Goal: Information Seeking & Learning: Check status

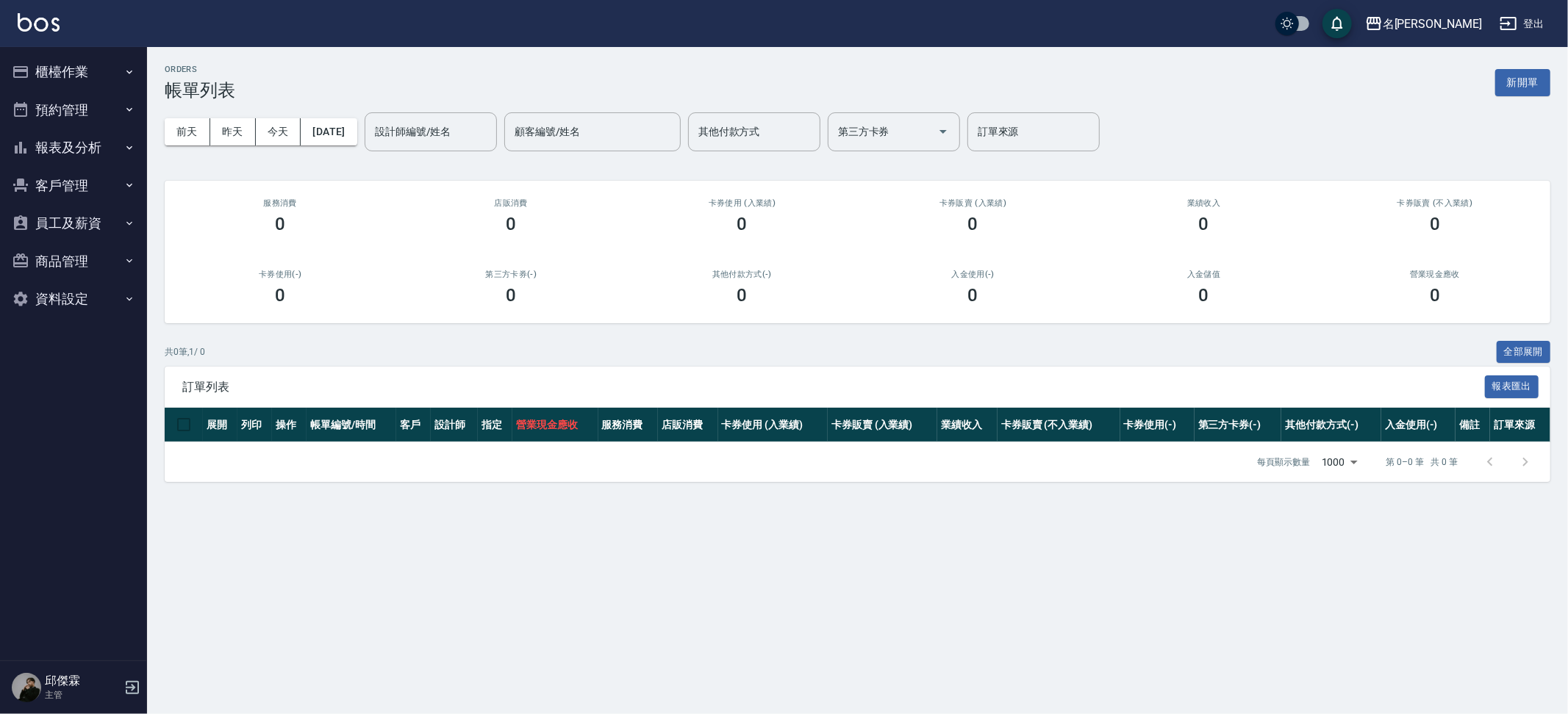
click at [94, 142] on button "報表及分析" at bounding box center [73, 148] width 135 height 38
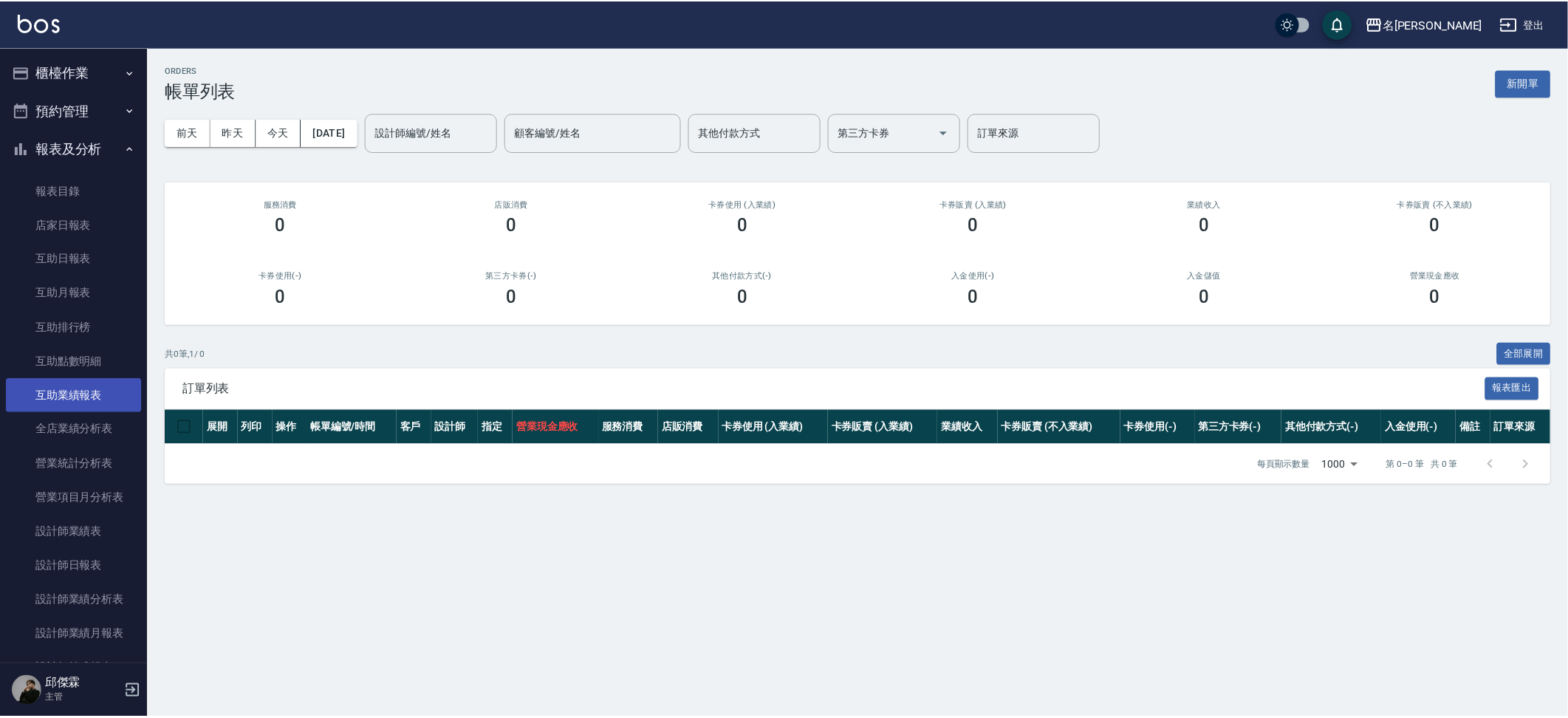
scroll to position [3, 0]
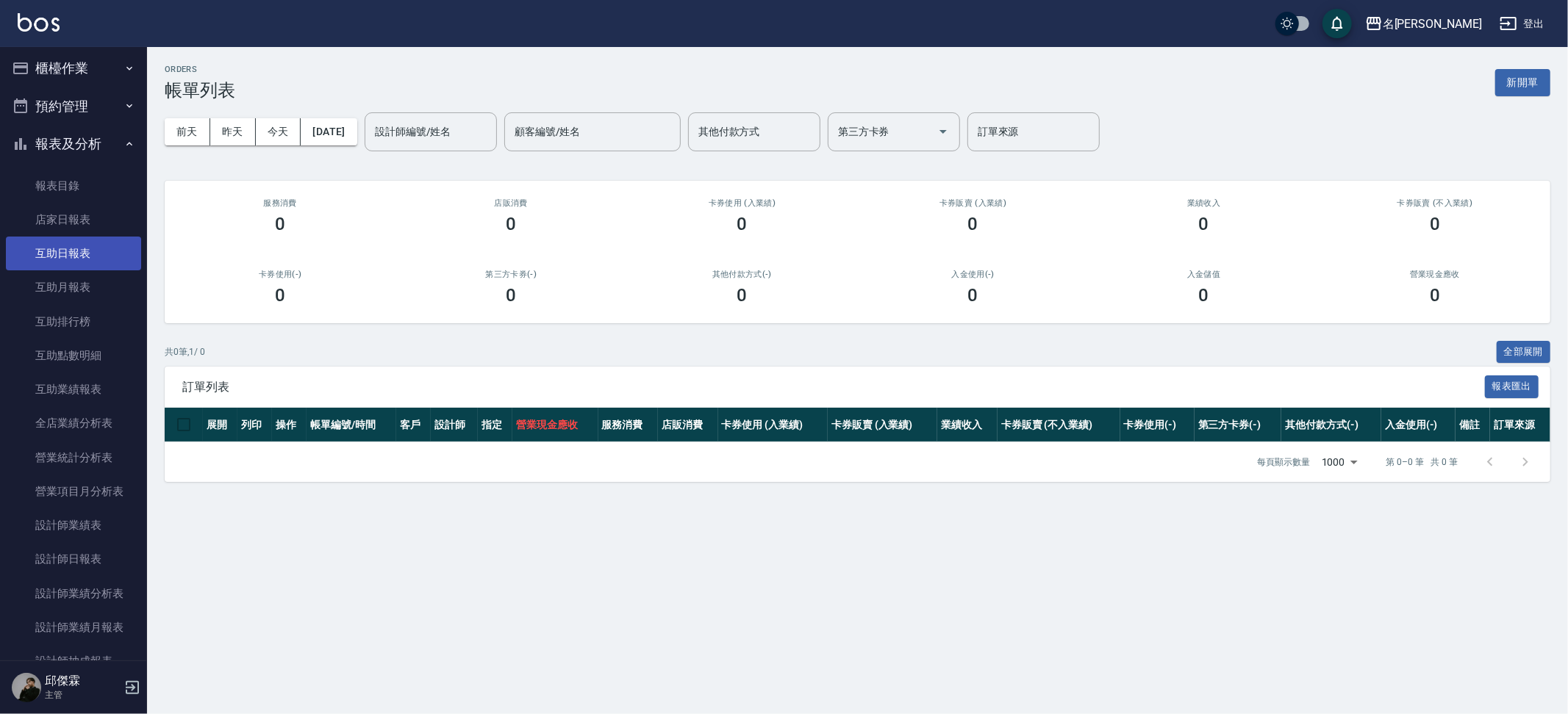
click at [89, 260] on link "互助日報表" at bounding box center [73, 254] width 135 height 34
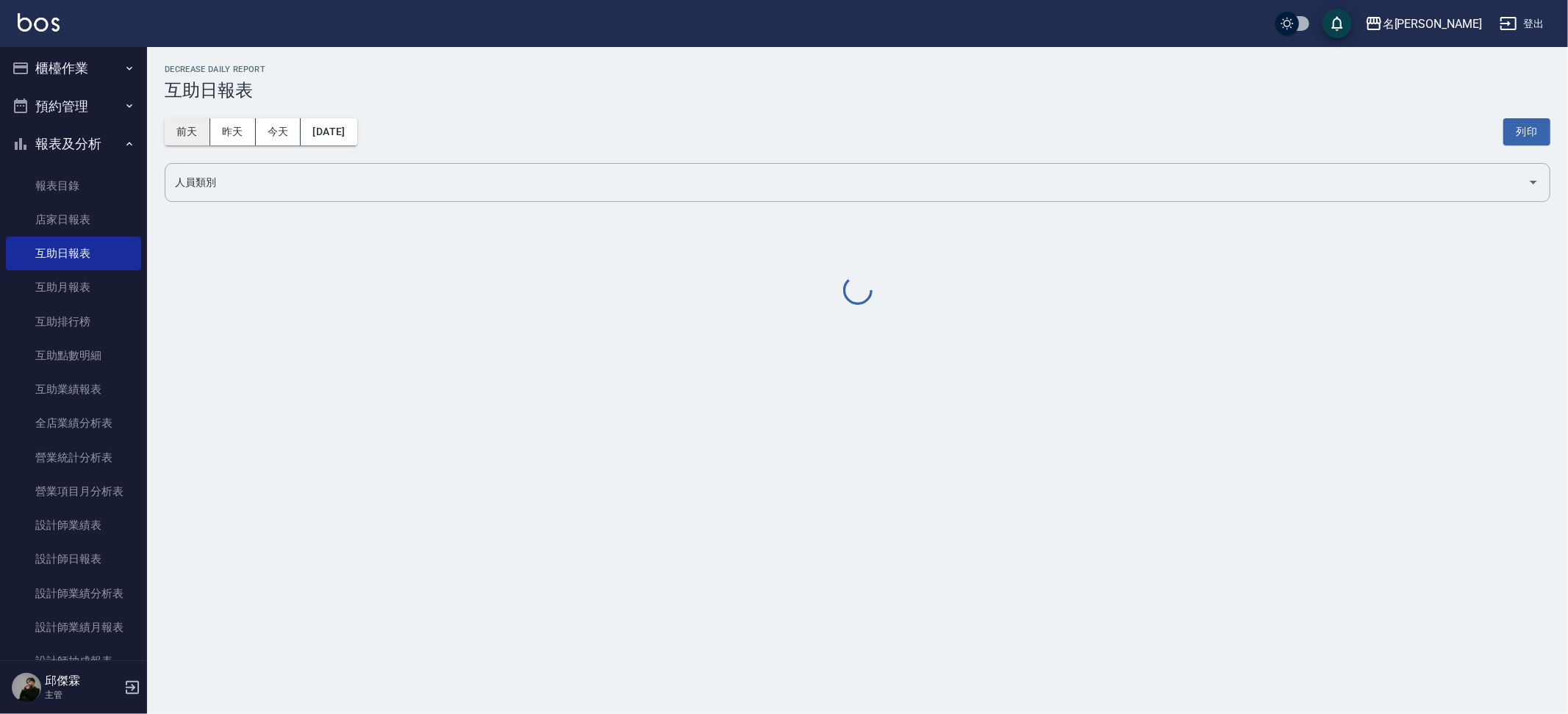
click at [181, 126] on button "前天" at bounding box center [187, 132] width 46 height 27
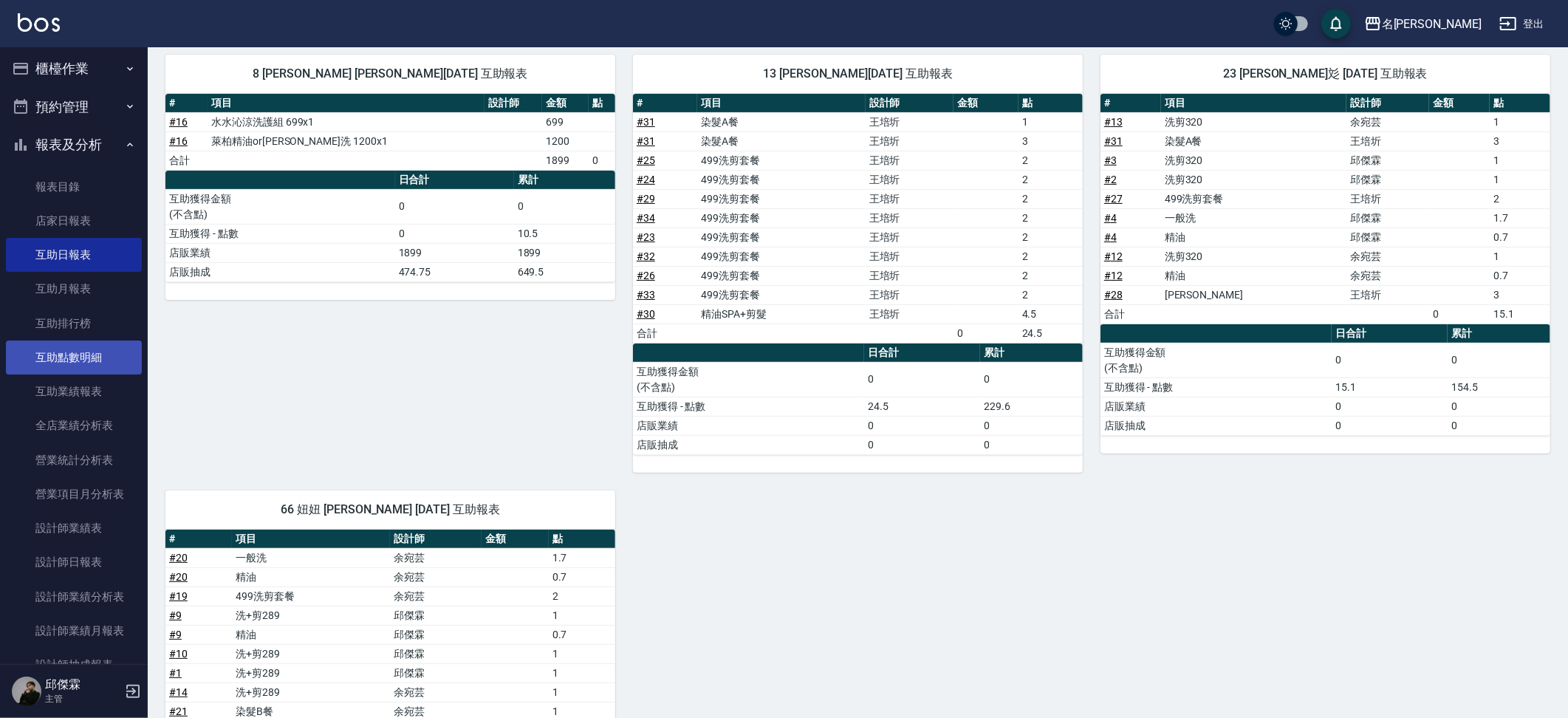
scroll to position [159, 0]
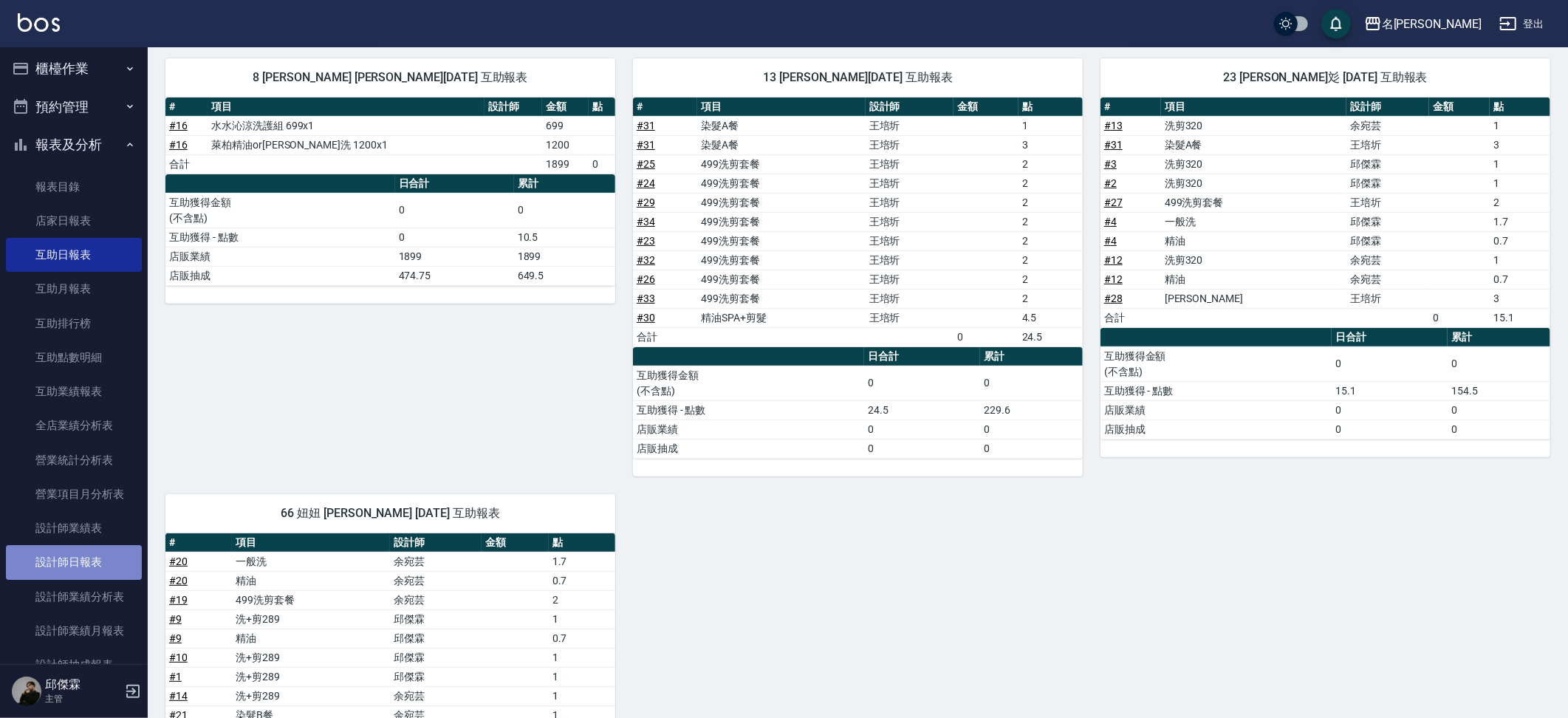
click at [98, 555] on link "設計師日報表" at bounding box center [74, 562] width 136 height 34
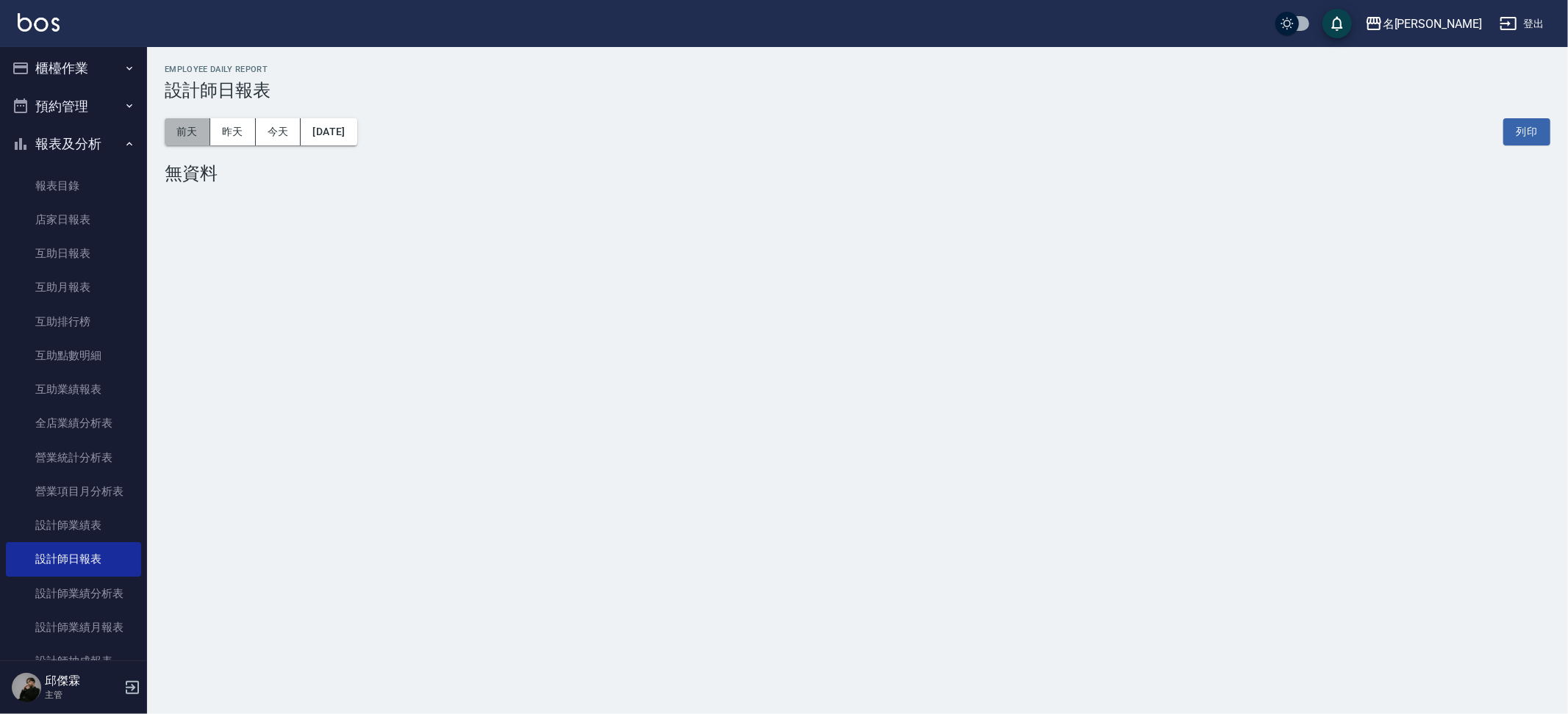
click at [189, 139] on button "前天" at bounding box center [187, 132] width 46 height 27
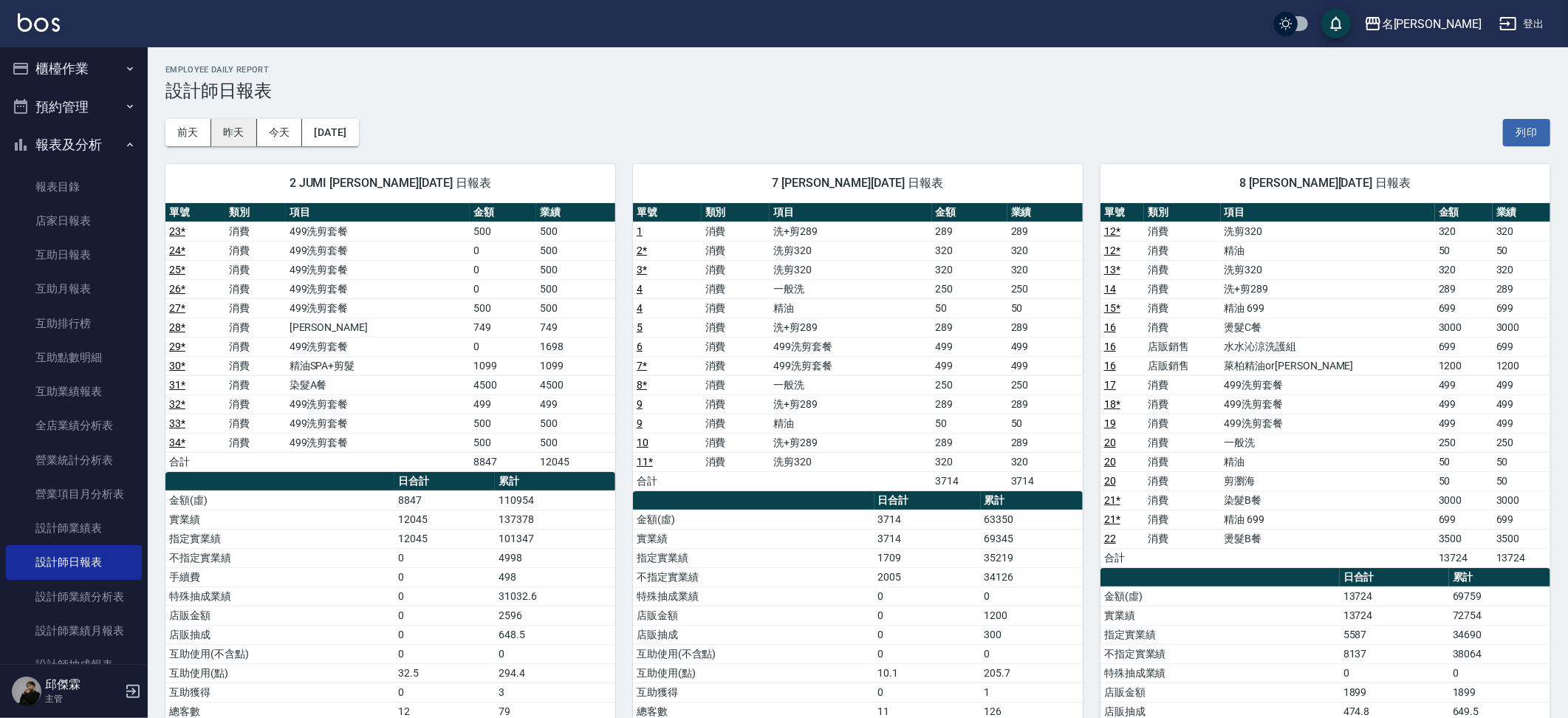
click at [242, 129] on button "昨天" at bounding box center [234, 132] width 46 height 27
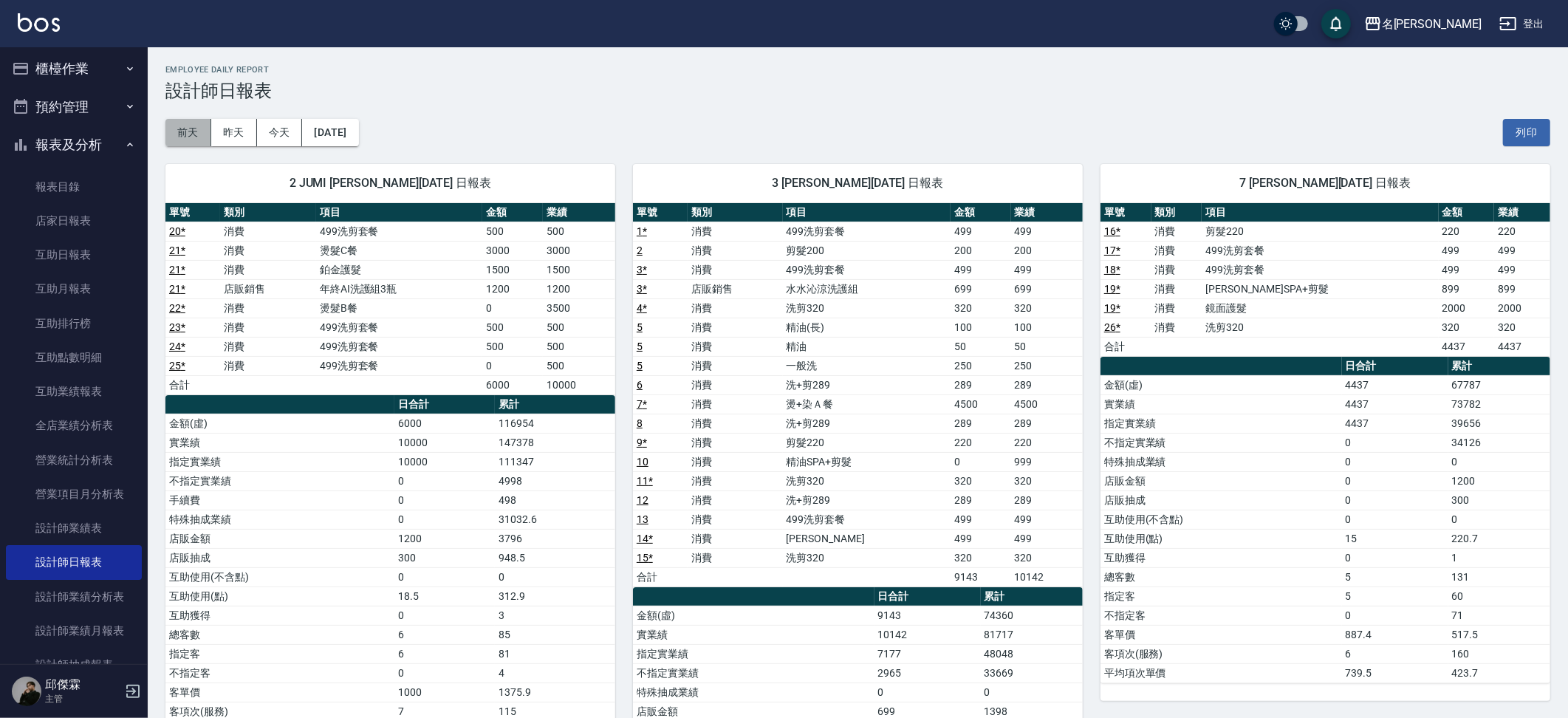
click at [199, 130] on button "前天" at bounding box center [188, 132] width 46 height 27
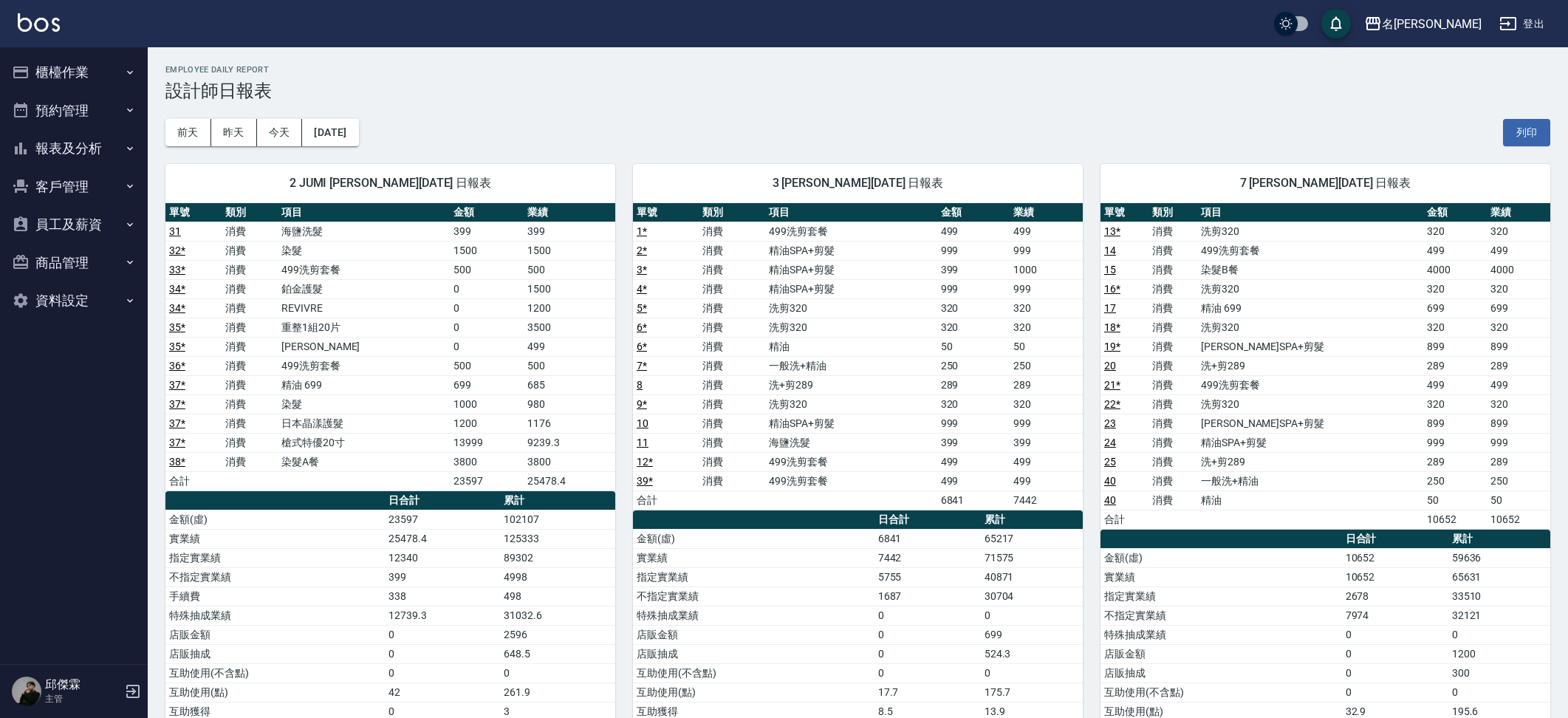
scroll to position [1, 0]
